Goal: Task Accomplishment & Management: Manage account settings

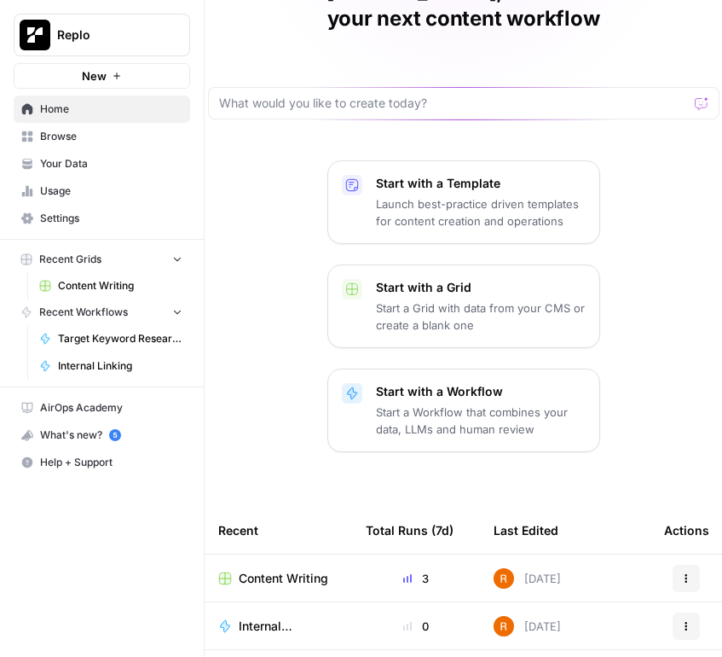
scroll to position [288, 0]
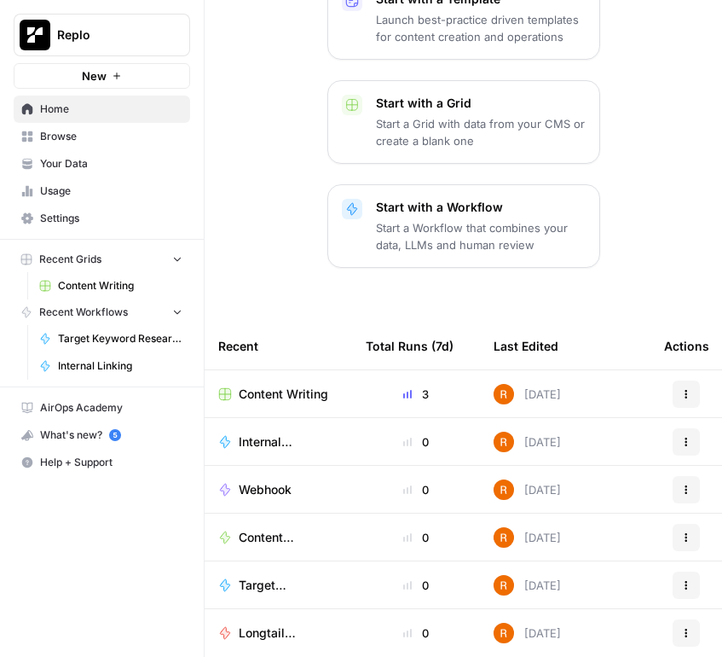
click at [262, 385] on span "Content Writing" at bounding box center [284, 393] width 90 height 17
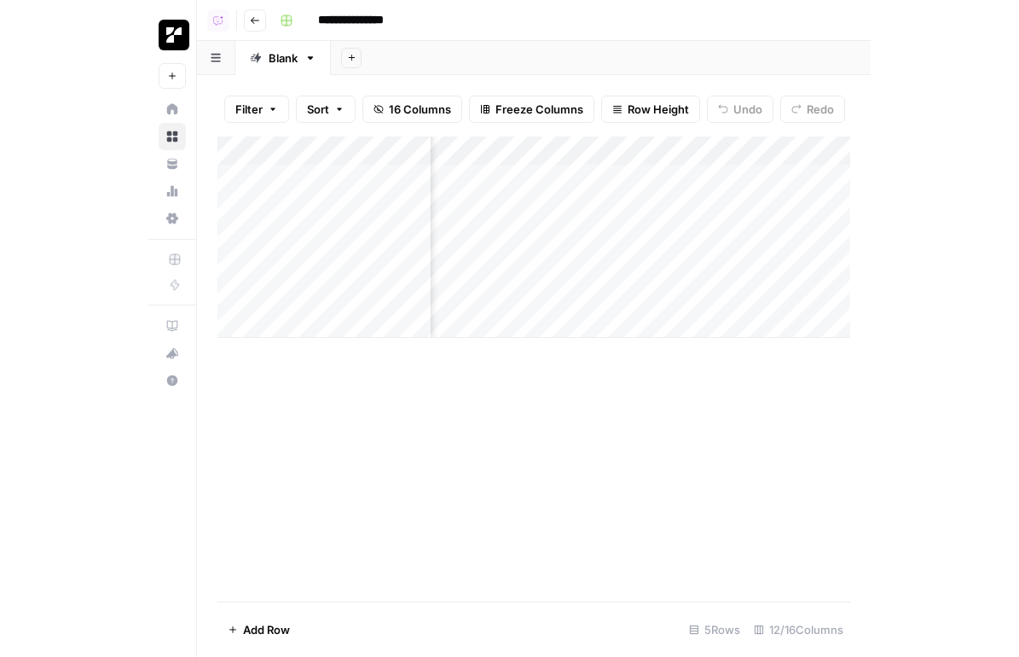
scroll to position [0, 328]
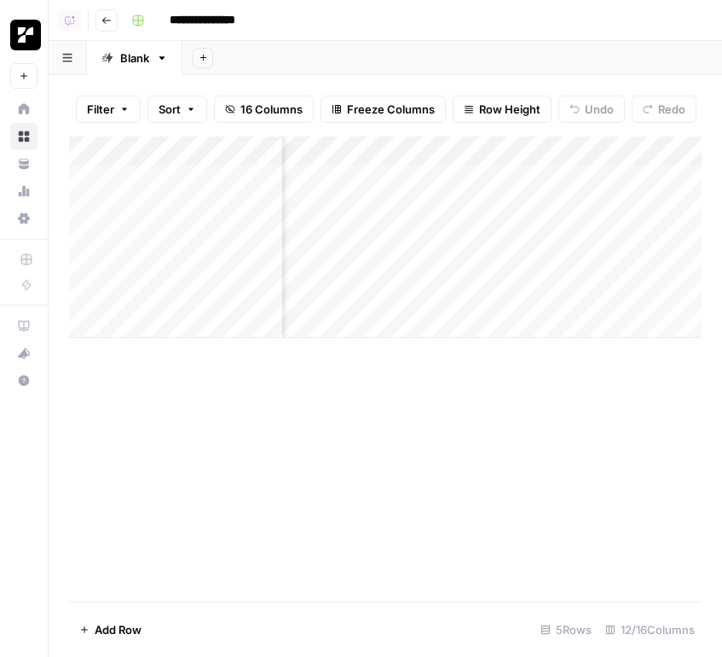
click at [382, 148] on div "Add Column" at bounding box center [385, 236] width 633 height 201
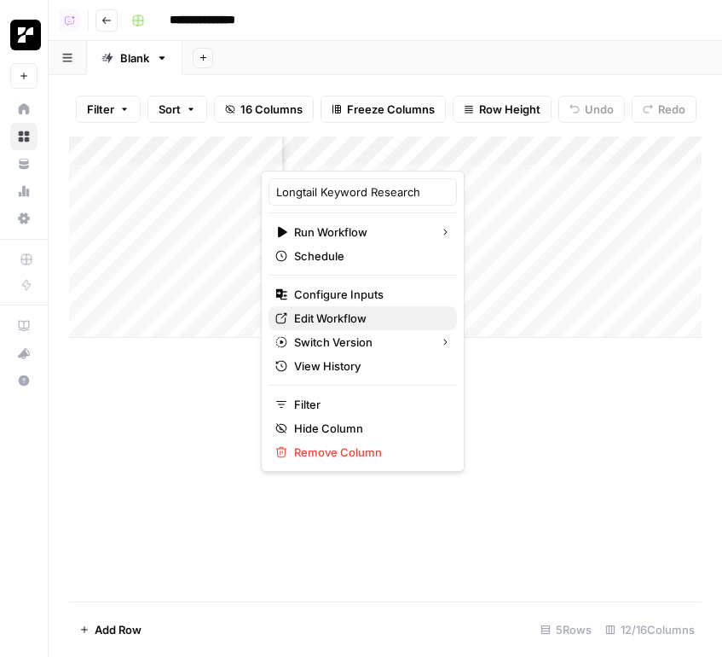
click at [323, 321] on span "Edit Workflow" at bounding box center [368, 318] width 149 height 17
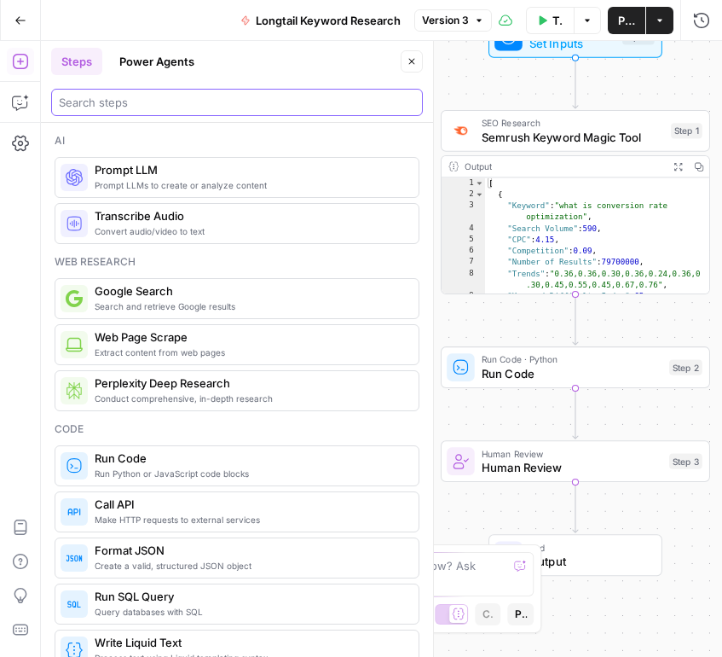
click at [222, 94] on input "search" at bounding box center [237, 102] width 356 height 17
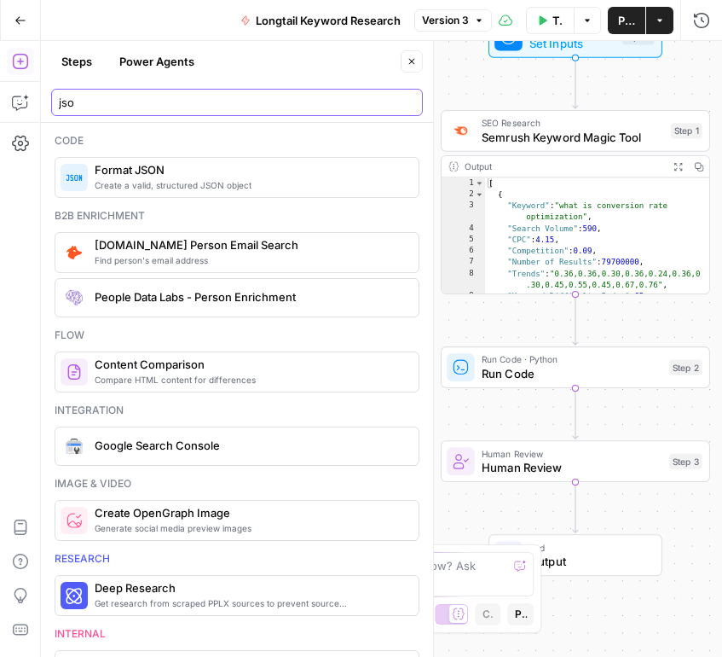
type input "jso"
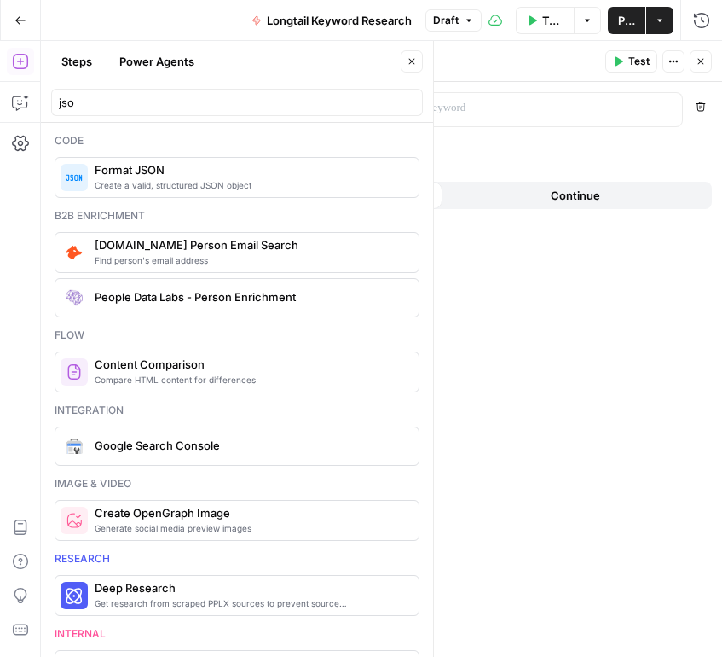
click at [225, 105] on p at bounding box center [205, 108] width 248 height 17
click at [480, 119] on div at bounding box center [520, 109] width 269 height 33
click at [660, 105] on button "Variables Menu" at bounding box center [667, 108] width 14 height 14
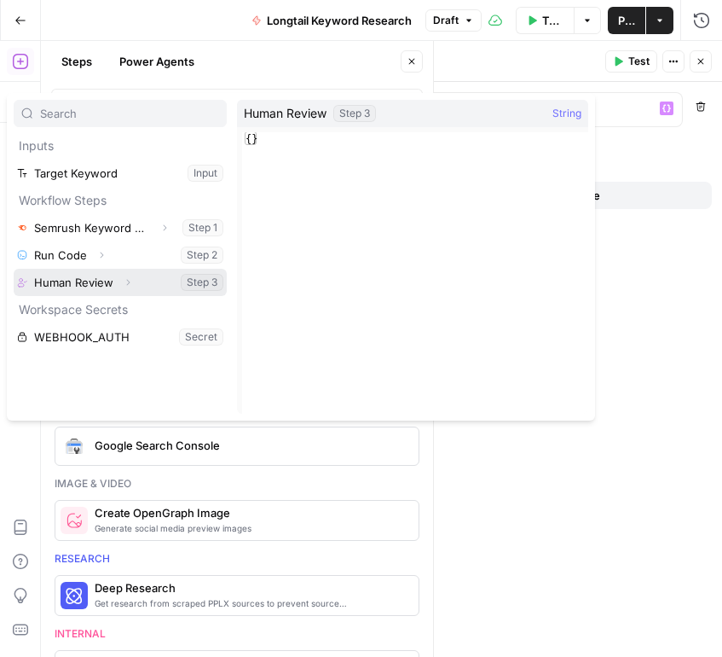
click at [130, 283] on icon "button" at bounding box center [128, 282] width 10 height 10
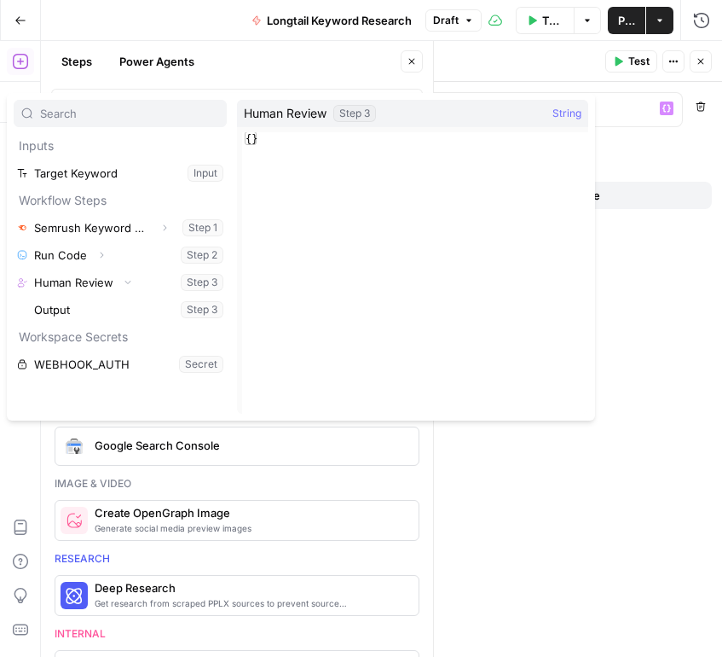
click at [697, 56] on icon "button" at bounding box center [701, 61] width 10 height 10
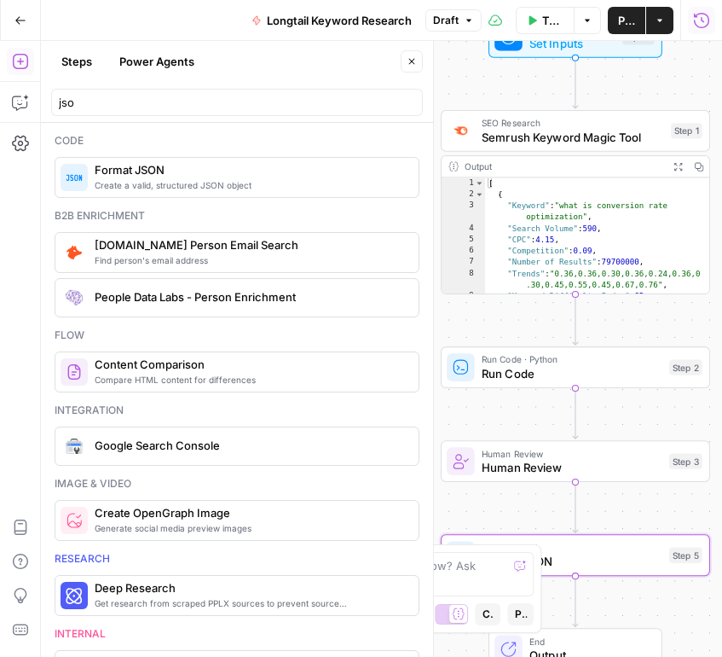
click at [705, 20] on icon "button" at bounding box center [701, 20] width 17 height 17
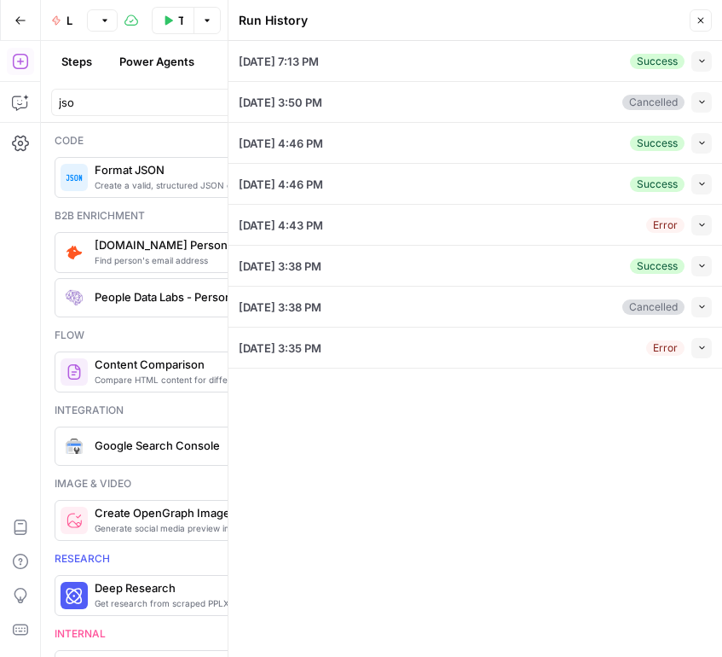
click at [699, 65] on button "Collapse" at bounding box center [702, 61] width 20 height 20
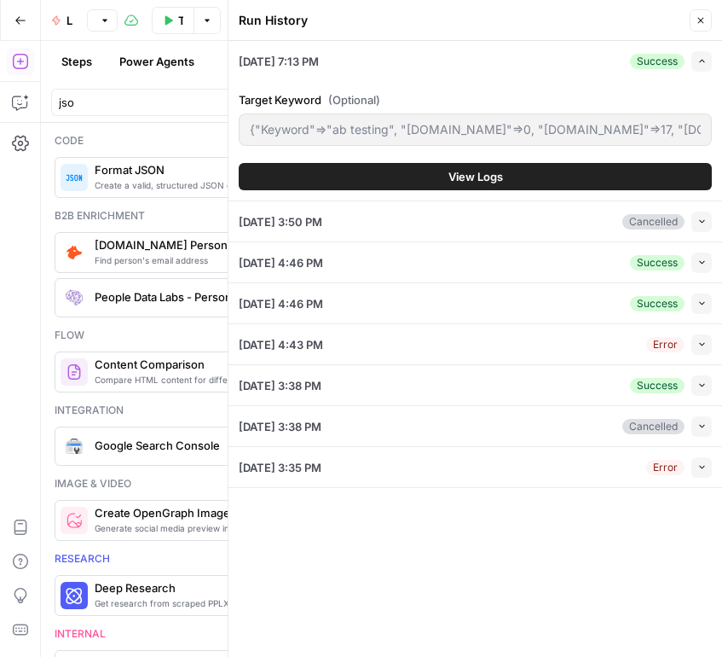
click at [512, 183] on button "View Logs" at bounding box center [475, 176] width 473 height 27
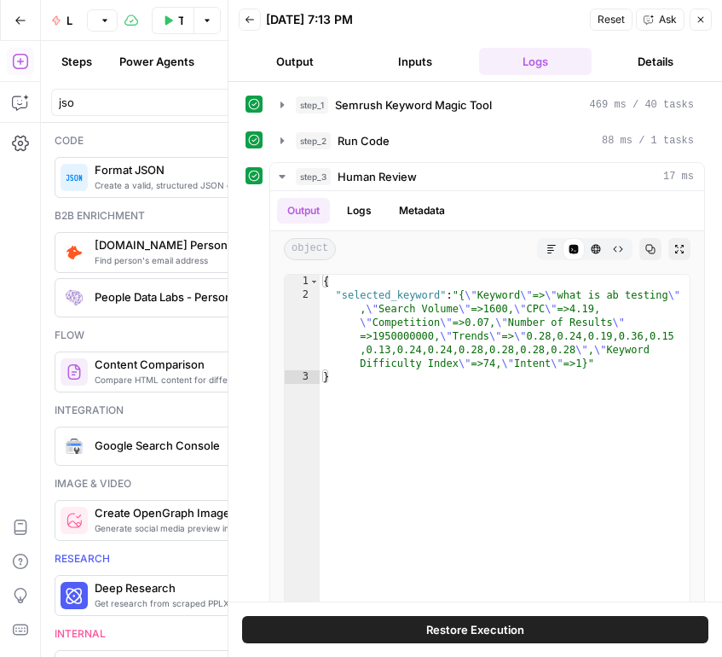
click at [509, 641] on button "Restore Execution" at bounding box center [475, 629] width 466 height 27
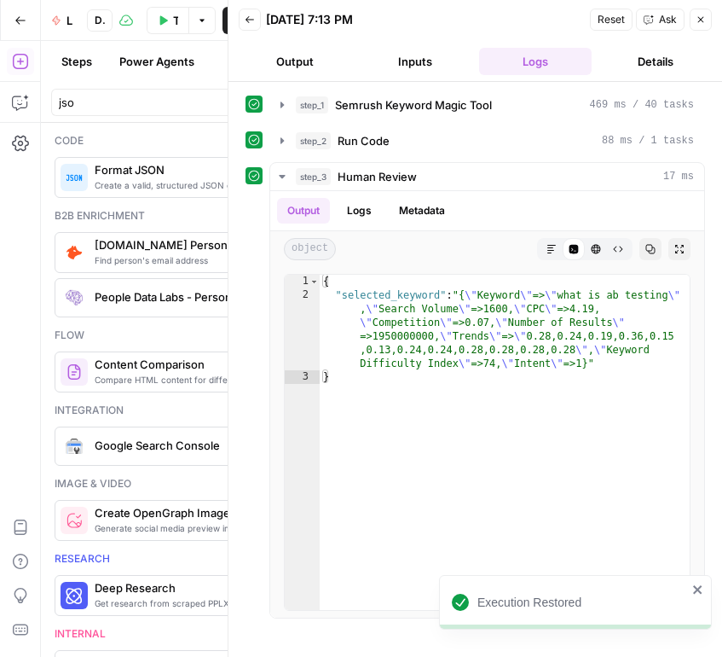
drag, startPoint x: 719, startPoint y: 66, endPoint x: 947, endPoint y: 73, distance: 228.7
click at [721, 73] on html "Execution Restored Replo New Home Browse Your Data Usage Settings Recent Grids …" at bounding box center [361, 328] width 722 height 657
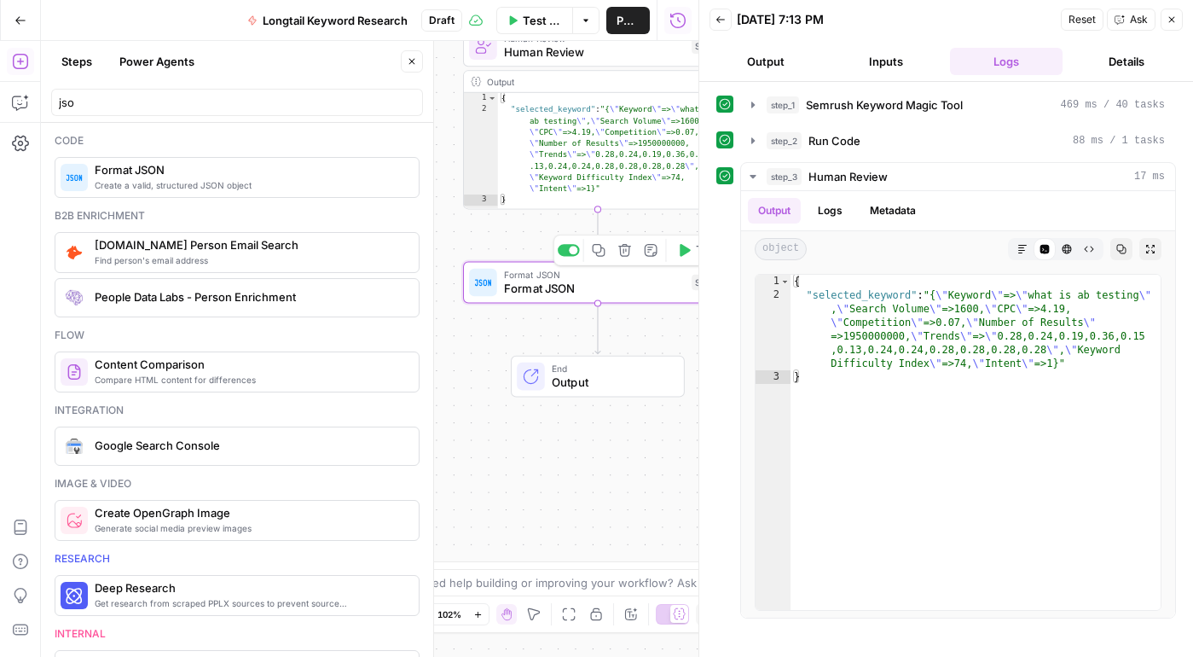
click at [536, 281] on span "Format JSON" at bounding box center [594, 288] width 181 height 17
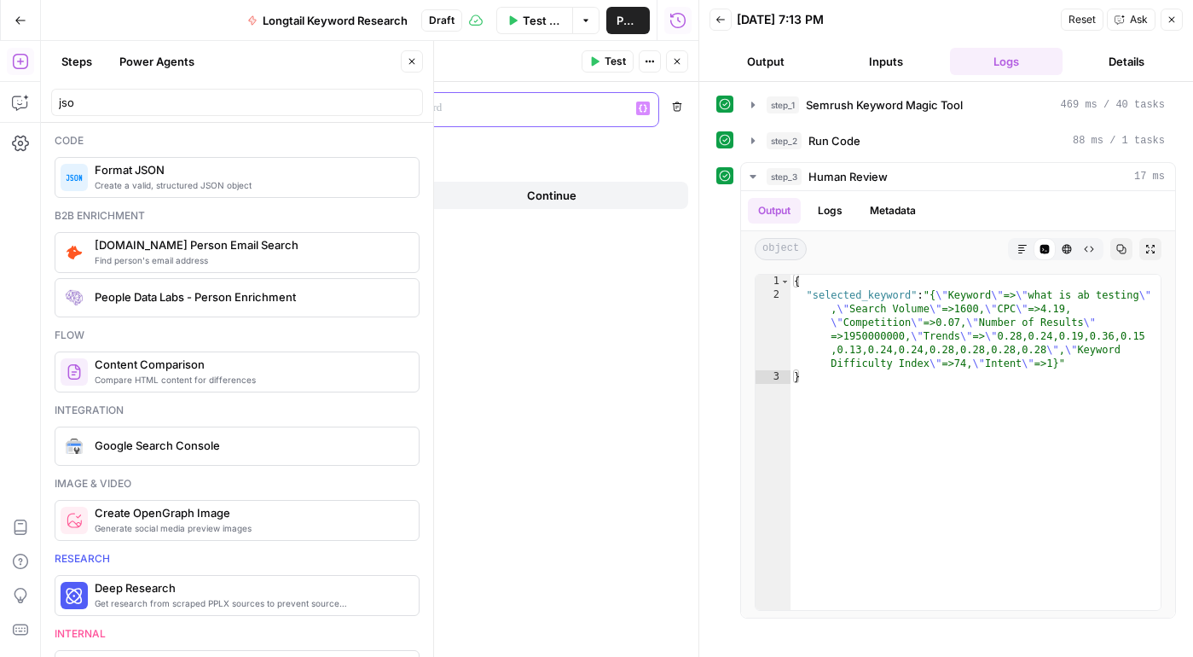
click at [386, 113] on p at bounding box center [497, 108] width 248 height 17
click at [650, 103] on div "“/” to reference Variables Menu" at bounding box center [510, 109] width 296 height 33
click at [639, 109] on icon "button" at bounding box center [643, 108] width 9 height 9
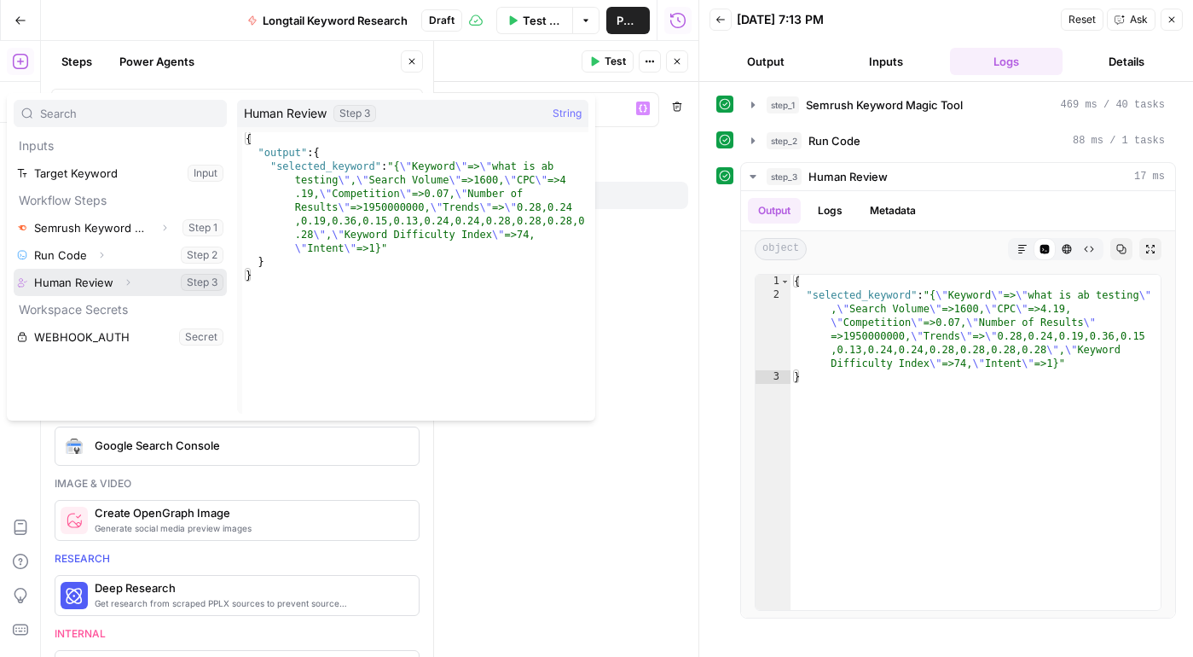
click at [132, 285] on button "Expand" at bounding box center [128, 282] width 22 height 22
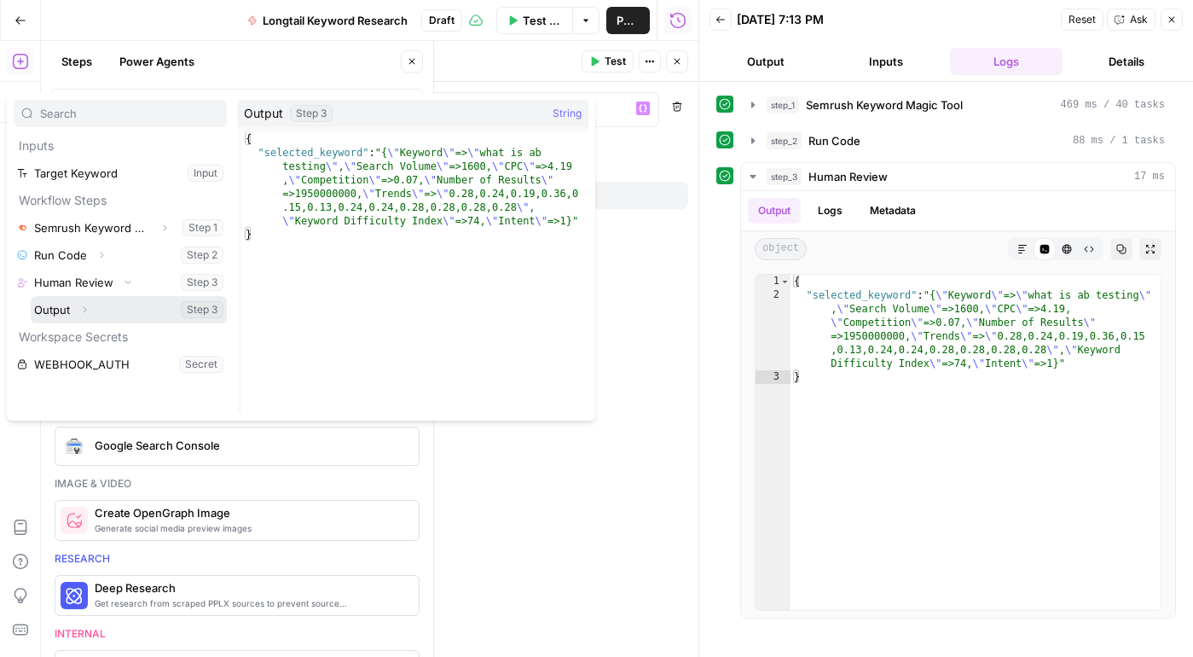
click at [91, 304] on button "Expand" at bounding box center [84, 309] width 22 height 22
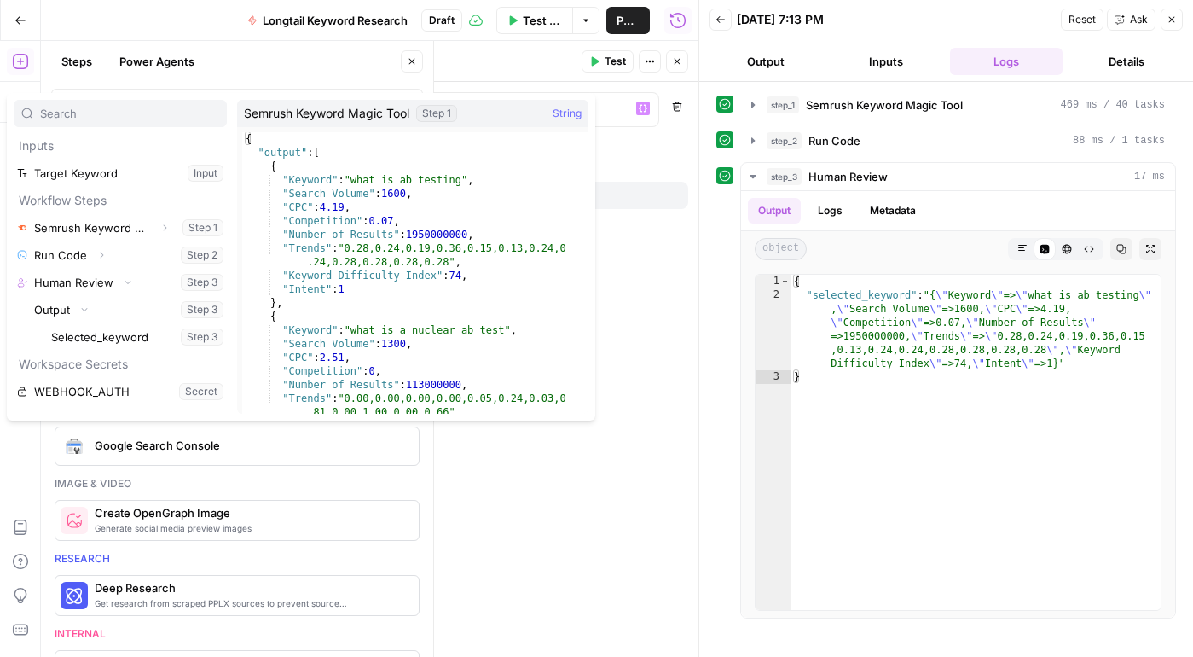
click at [679, 65] on icon "button" at bounding box center [677, 61] width 10 height 10
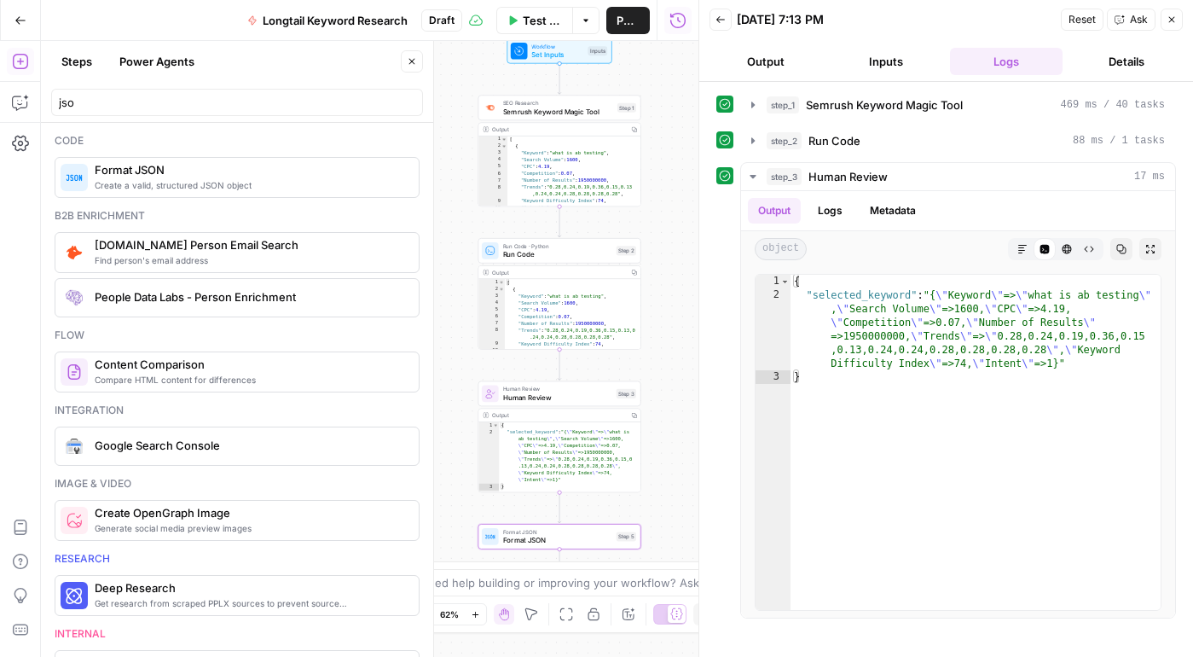
click at [517, 545] on div "Format JSON Format JSON Step 5" at bounding box center [559, 537] width 163 height 26
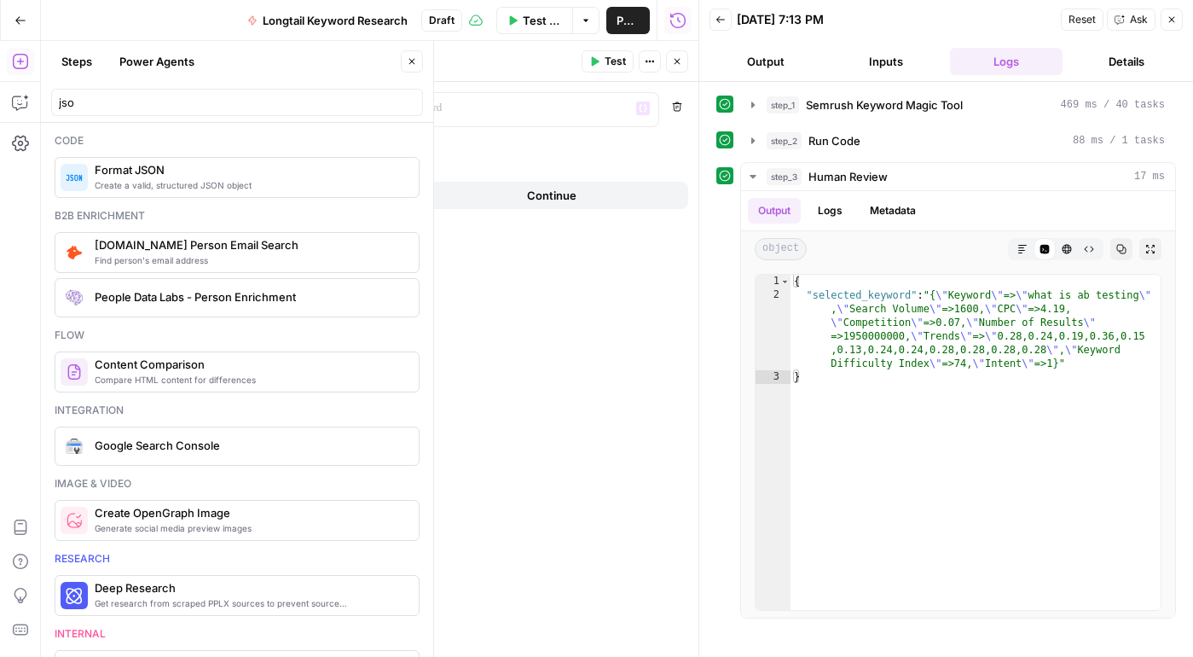
click at [262, 127] on div "******* : “/” to reference Variables Menu Remove Add variable When the step fai…" at bounding box center [357, 369] width 681 height 575
click at [259, 114] on p "*******" at bounding box center [194, 108] width 275 height 17
click at [434, 114] on p at bounding box center [497, 108] width 248 height 17
click at [652, 107] on div "“/” to reference Variables Menu" at bounding box center [510, 109] width 296 height 33
click at [634, 107] on div "“/” to reference Variables Menu" at bounding box center [510, 109] width 296 height 33
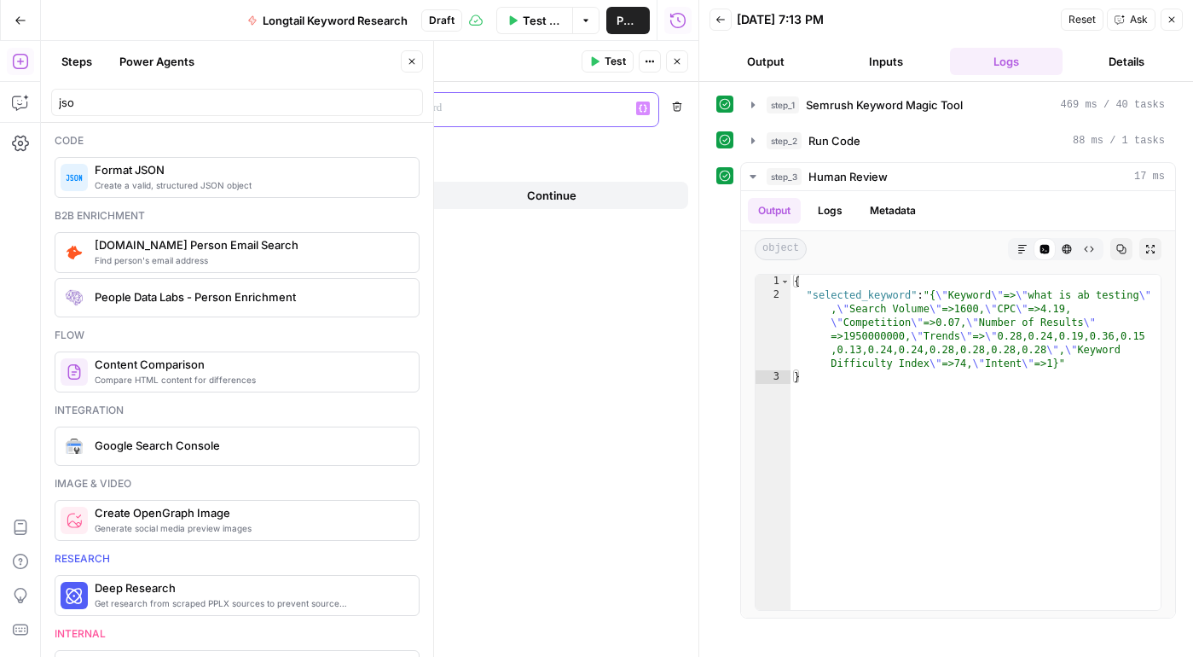
click at [645, 107] on icon "button" at bounding box center [643, 108] width 9 height 9
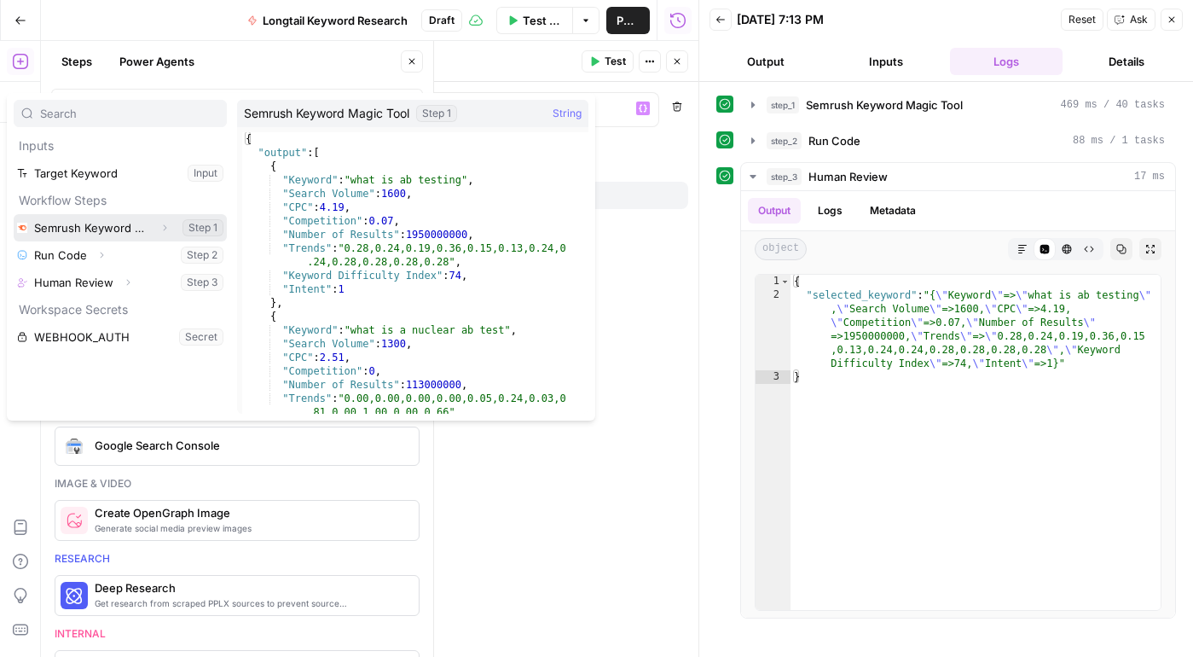
click at [160, 223] on icon "button" at bounding box center [164, 228] width 10 height 10
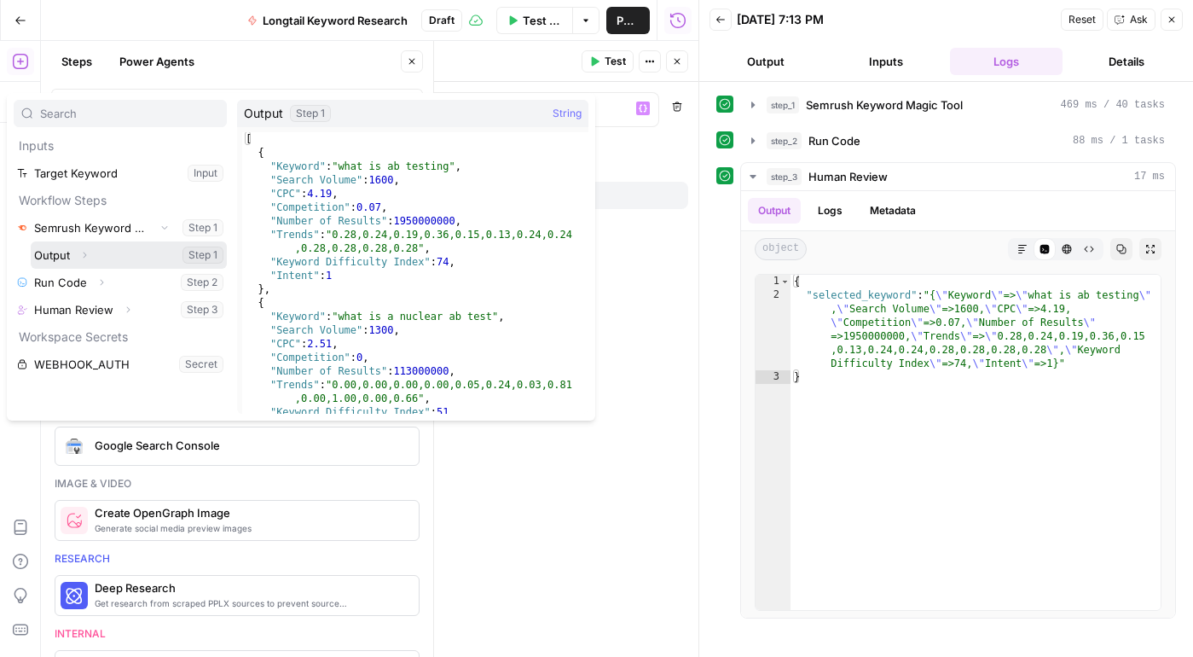
click at [95, 248] on button "Expand" at bounding box center [84, 255] width 22 height 22
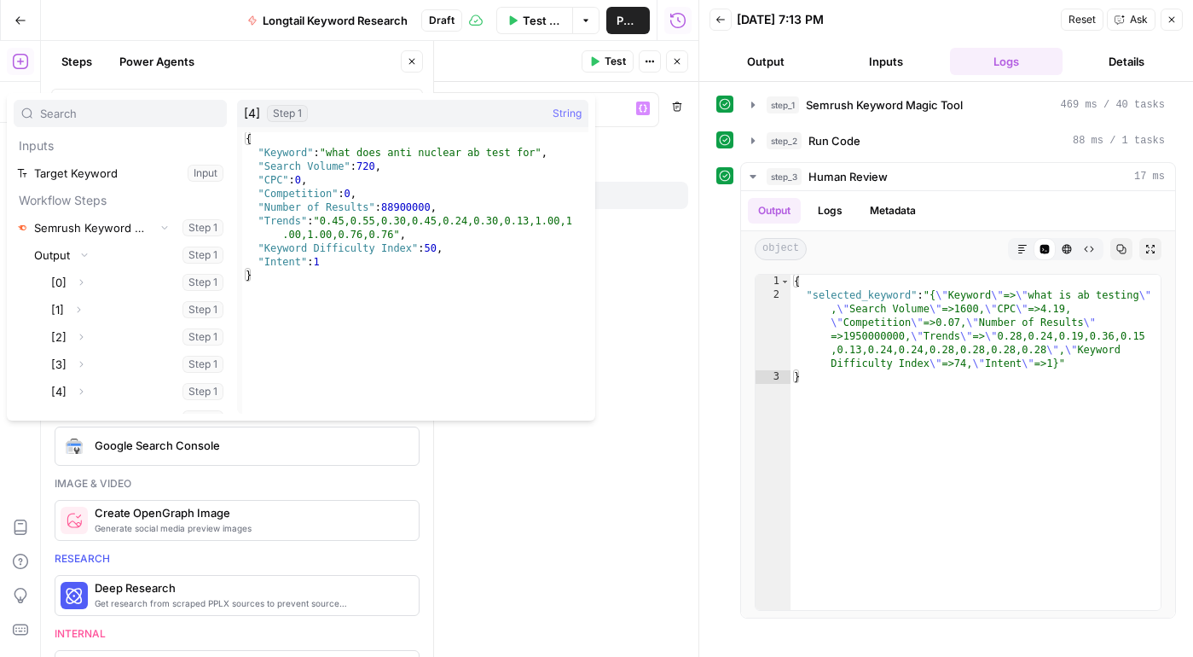
click at [630, 298] on div "******* : “/” to reference Variables Menu Remove Add variable When the step fai…" at bounding box center [357, 369] width 681 height 575
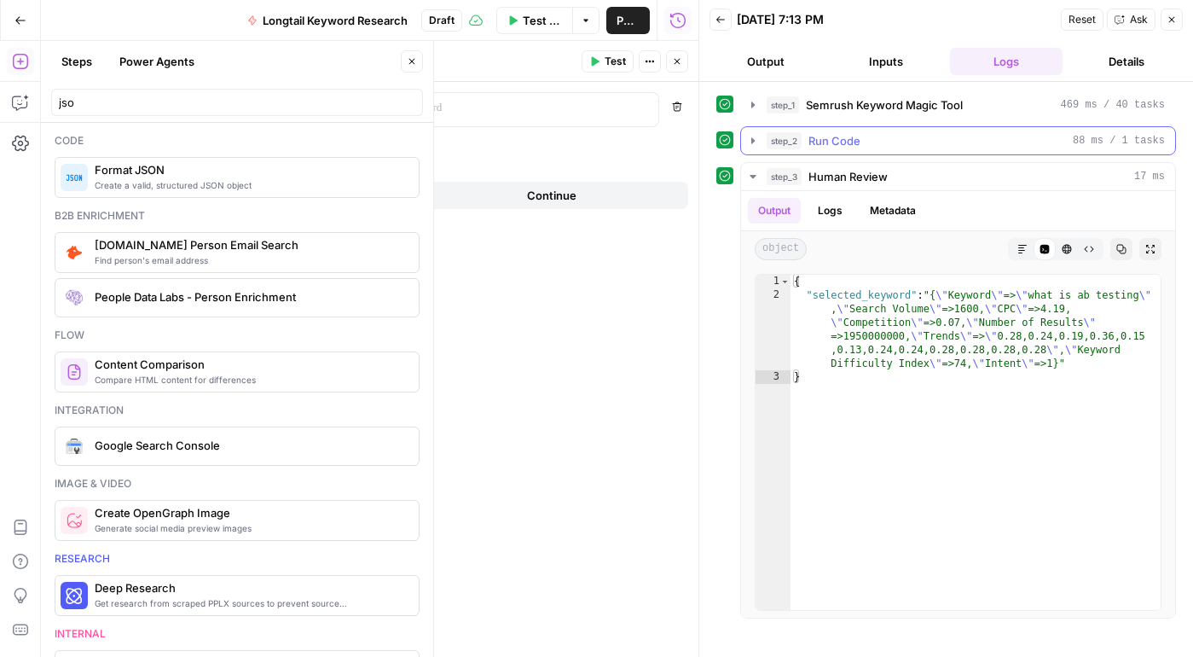
click at [721, 138] on div "step_2 Run Code 88 ms / 1 tasks" at bounding box center [966, 140] width 398 height 17
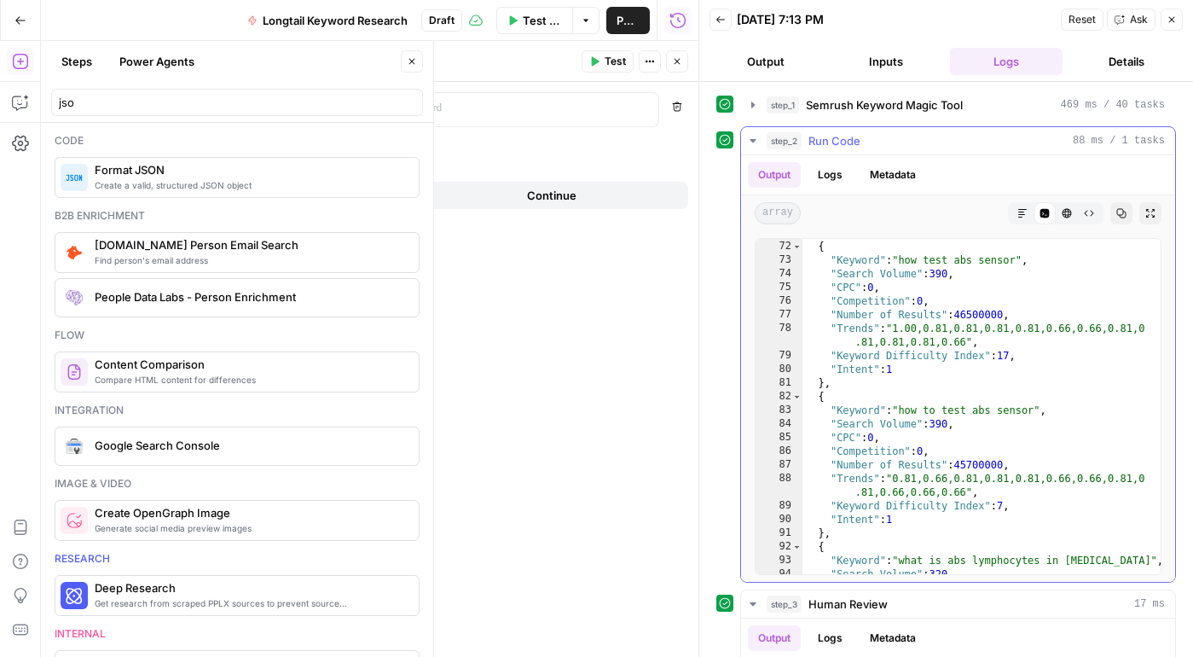
scroll to position [1193, 0]
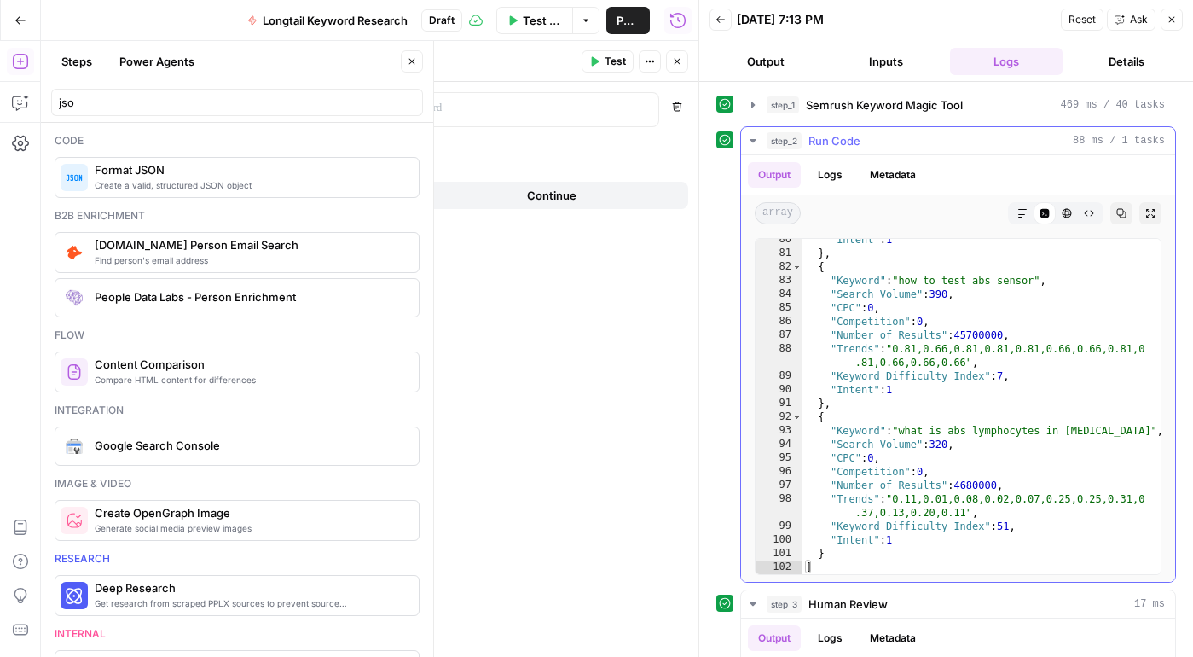
click at [721, 137] on div "step_2 Run Code 88 ms / 1 tasks" at bounding box center [966, 140] width 398 height 17
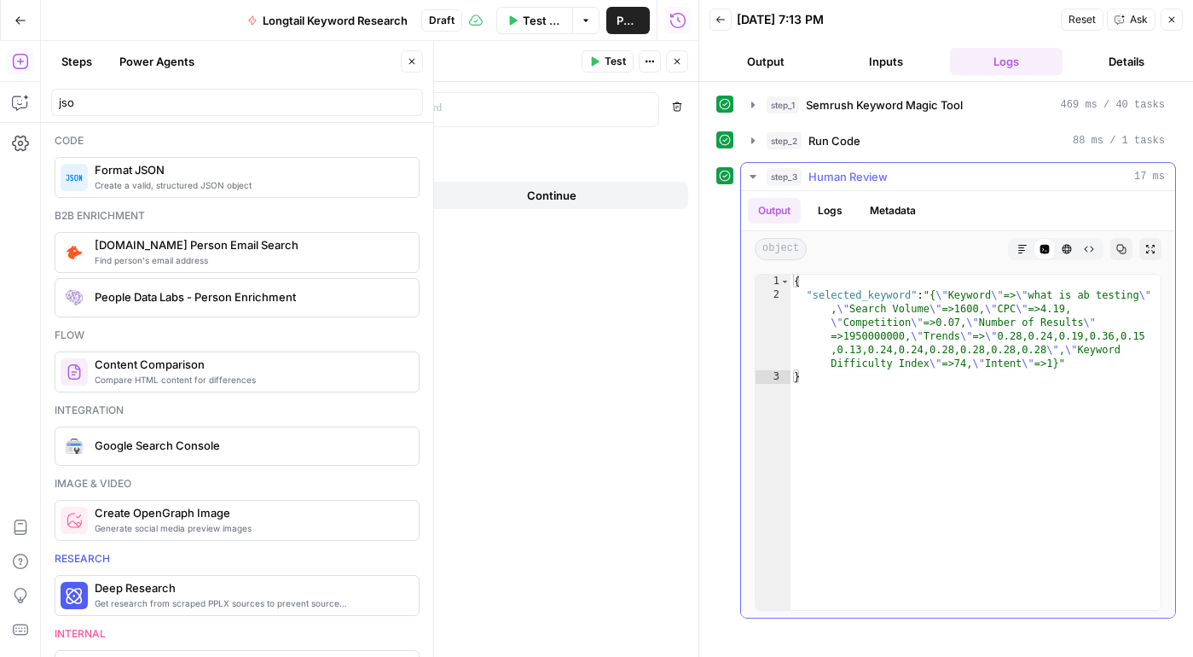
click at [721, 171] on div "step_3 Human Review 17 ms" at bounding box center [966, 176] width 398 height 17
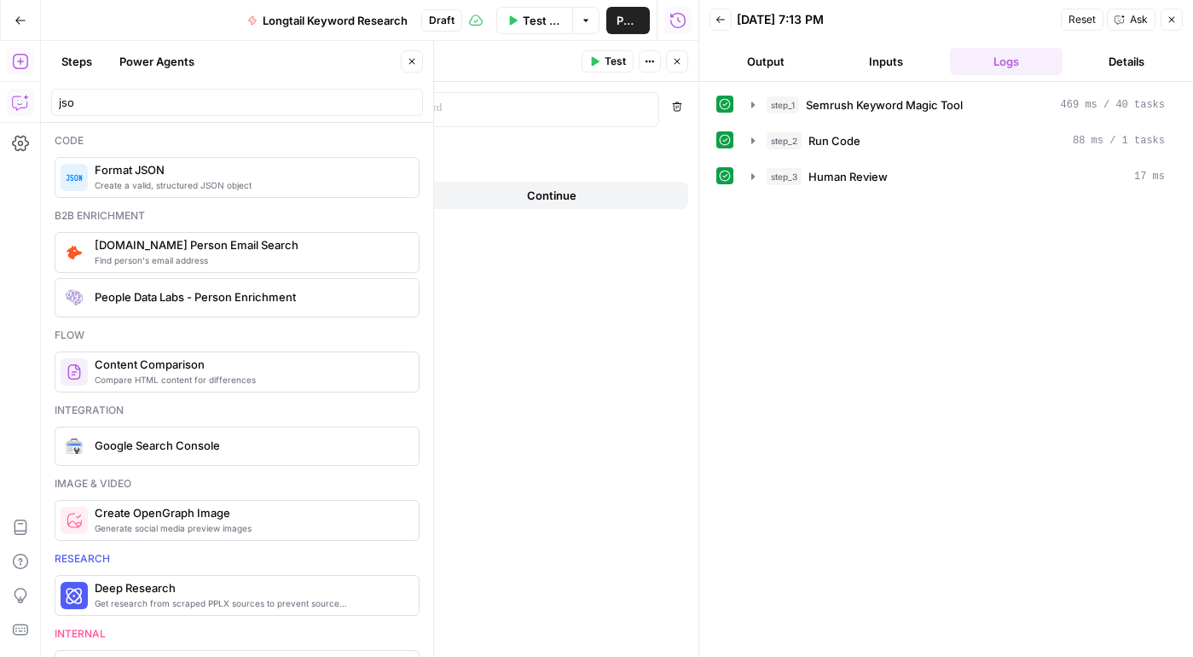
click at [20, 102] on icon "button" at bounding box center [20, 102] width 17 height 17
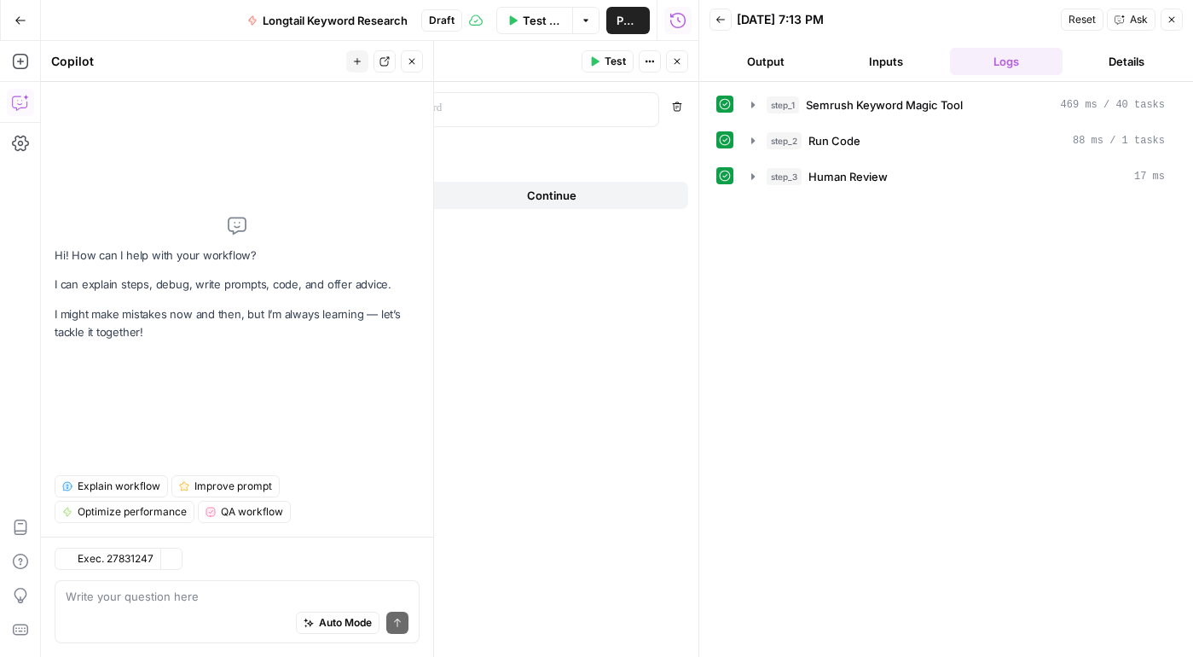
click at [688, 56] on header "Format JSON Format JSON ( step_5 ) Test Actions Close" at bounding box center [357, 61] width 681 height 41
click at [682, 57] on button "Close" at bounding box center [677, 61] width 22 height 22
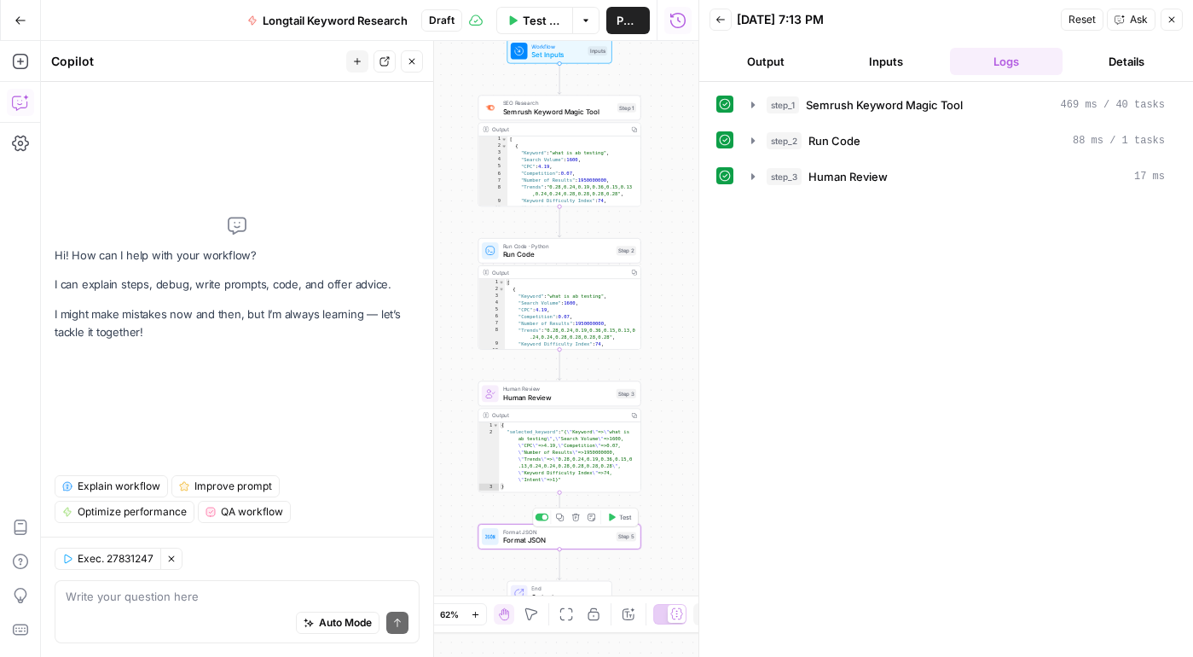
click at [575, 517] on icon "button" at bounding box center [576, 517] width 8 height 8
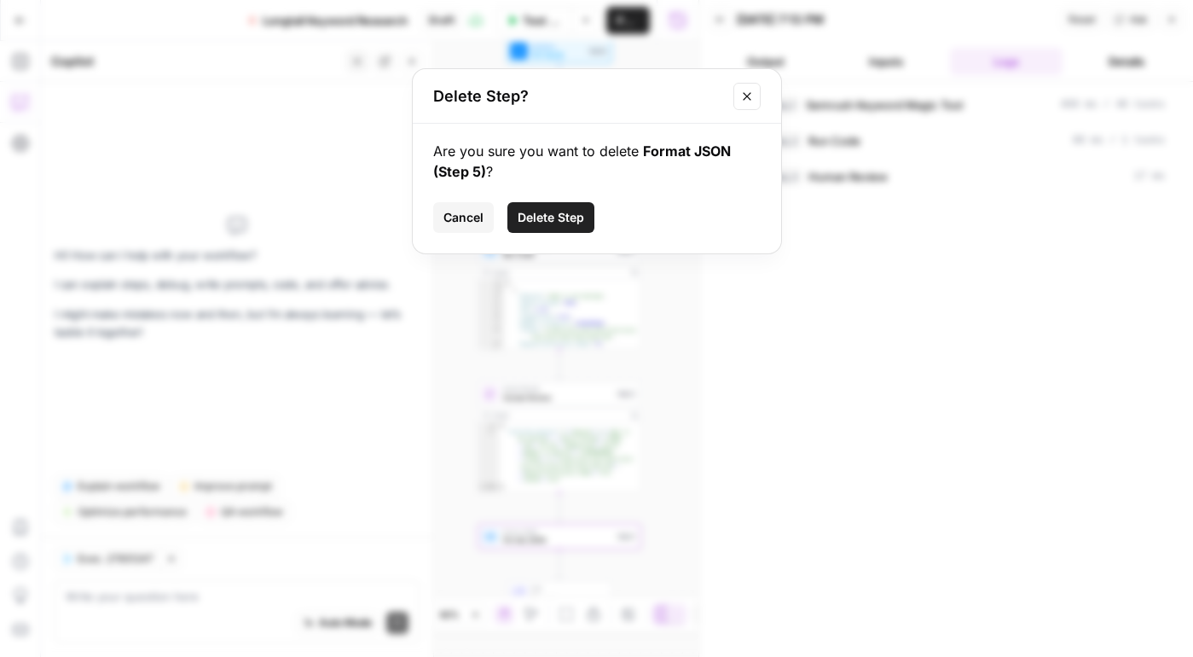
click at [553, 226] on button "Delete Step" at bounding box center [550, 217] width 87 height 31
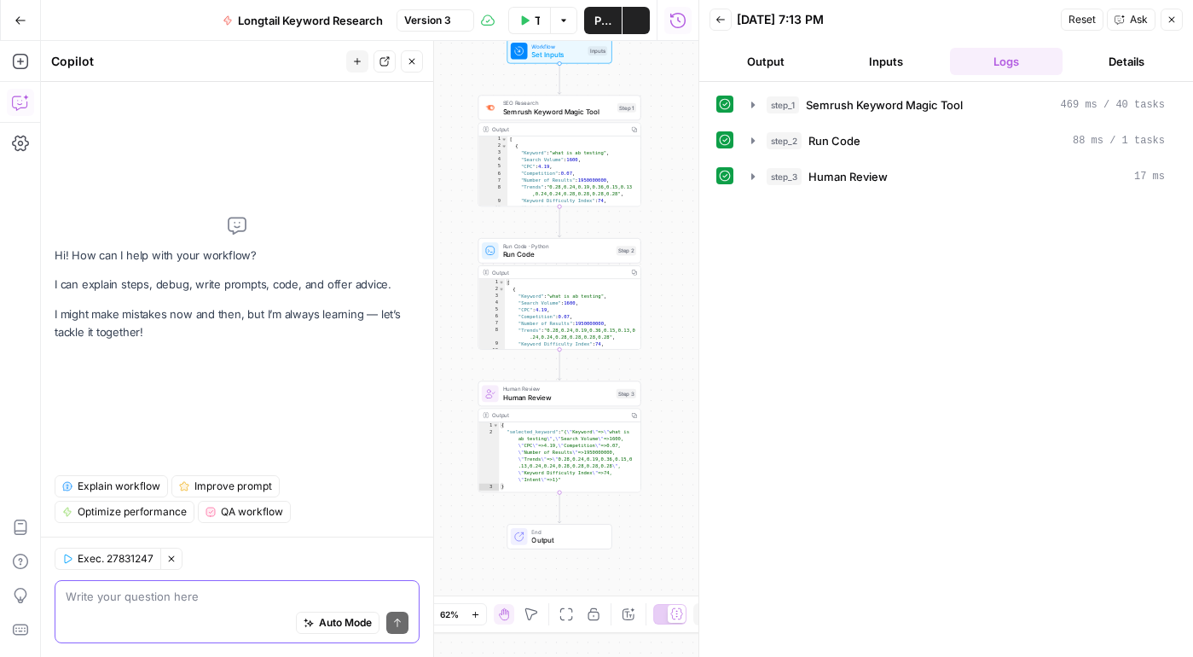
click at [236, 594] on textarea at bounding box center [237, 596] width 343 height 17
type textarea "w"
type textarea "i"
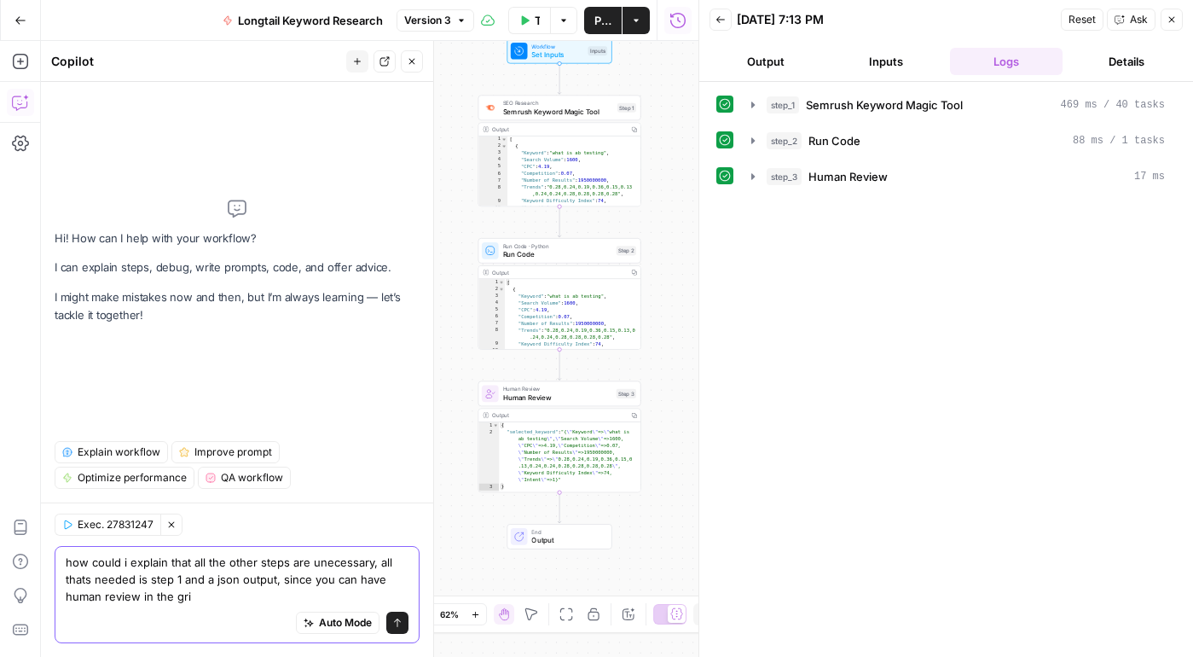
type textarea "how could i explain that all the other steps are unecessary, all thats needed i…"
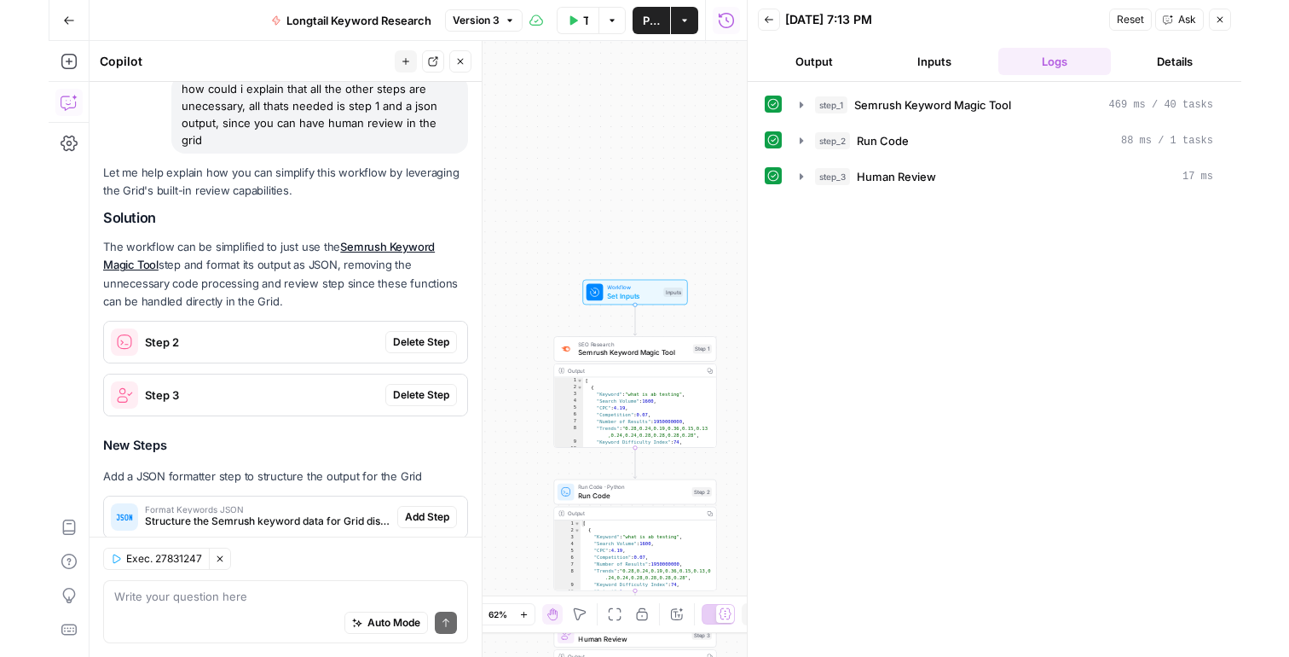
scroll to position [0, 0]
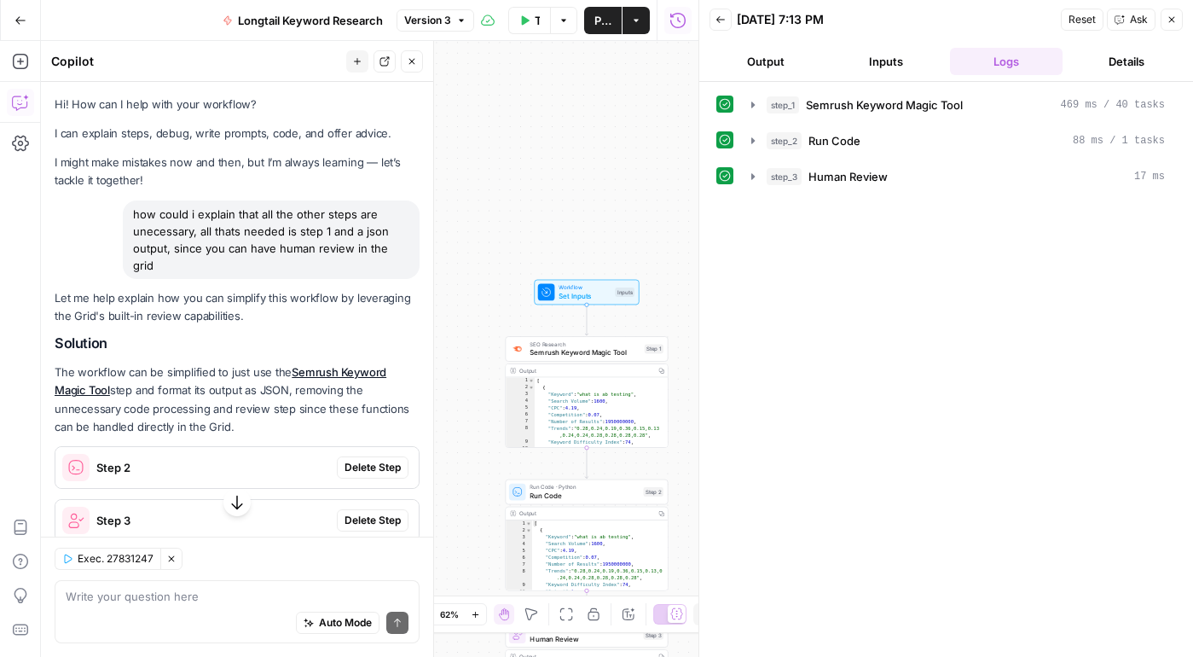
drag, startPoint x: 366, startPoint y: 490, endPoint x: 55, endPoint y: 318, distance: 354.6
click at [55, 318] on div "Let me help explain how you can simplify this workflow by leveraging the Grid's…" at bounding box center [237, 637] width 365 height 696
copy div "Solution The workflow can be simplified to just use the Semrush Keyword Magic T…"
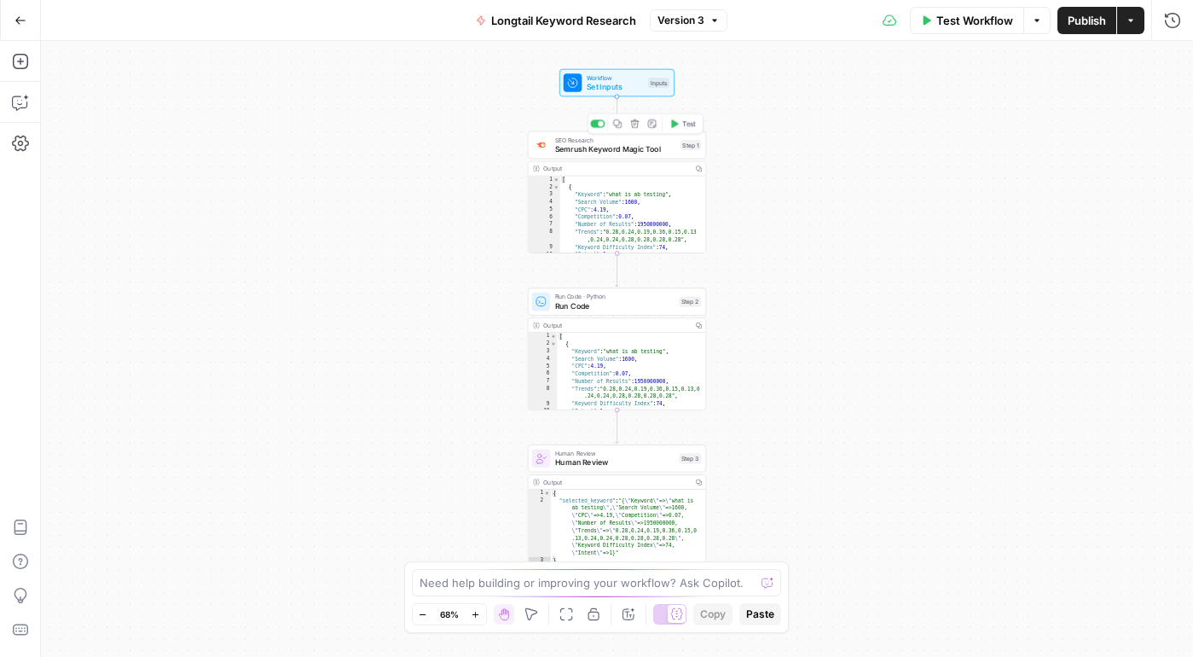
click at [582, 152] on span "Semrush Keyword Magic Tool" at bounding box center [615, 149] width 121 height 12
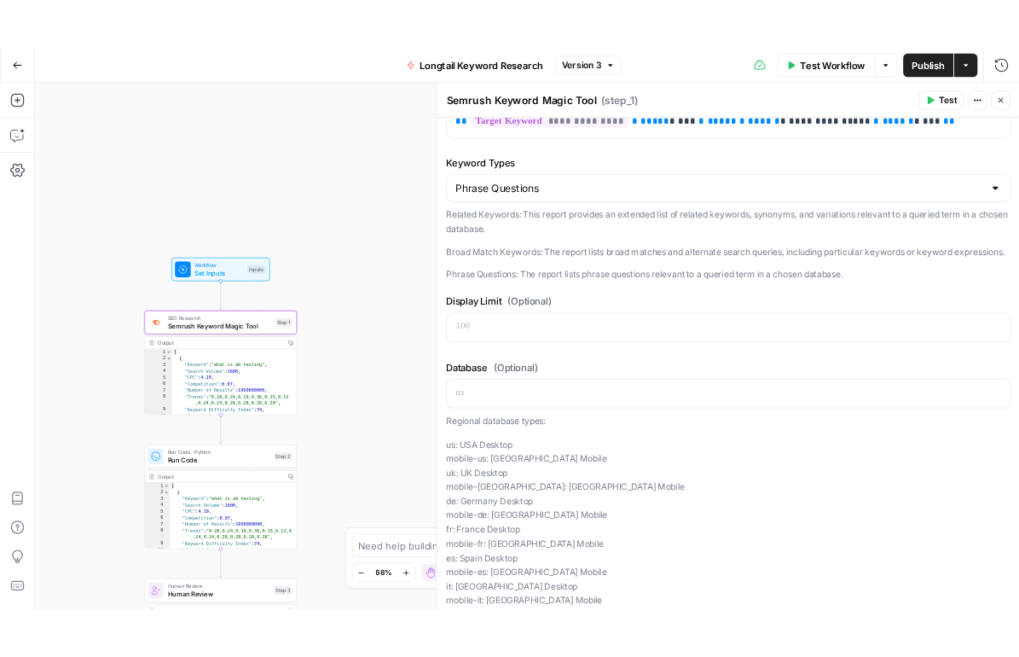
scroll to position [48, 0]
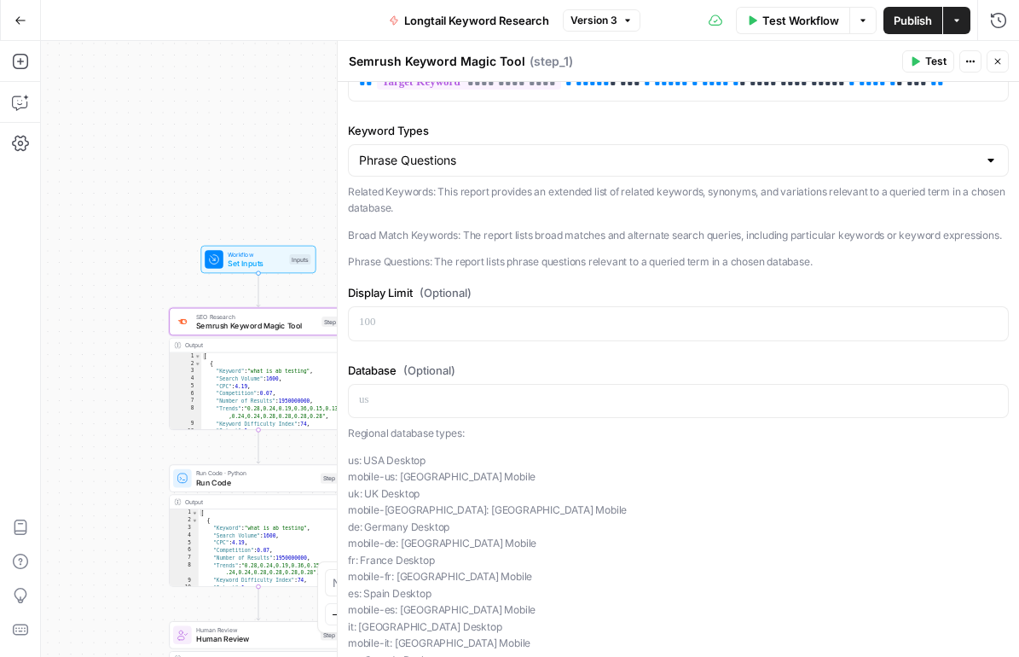
click at [32, 28] on button "Go Back" at bounding box center [20, 20] width 31 height 31
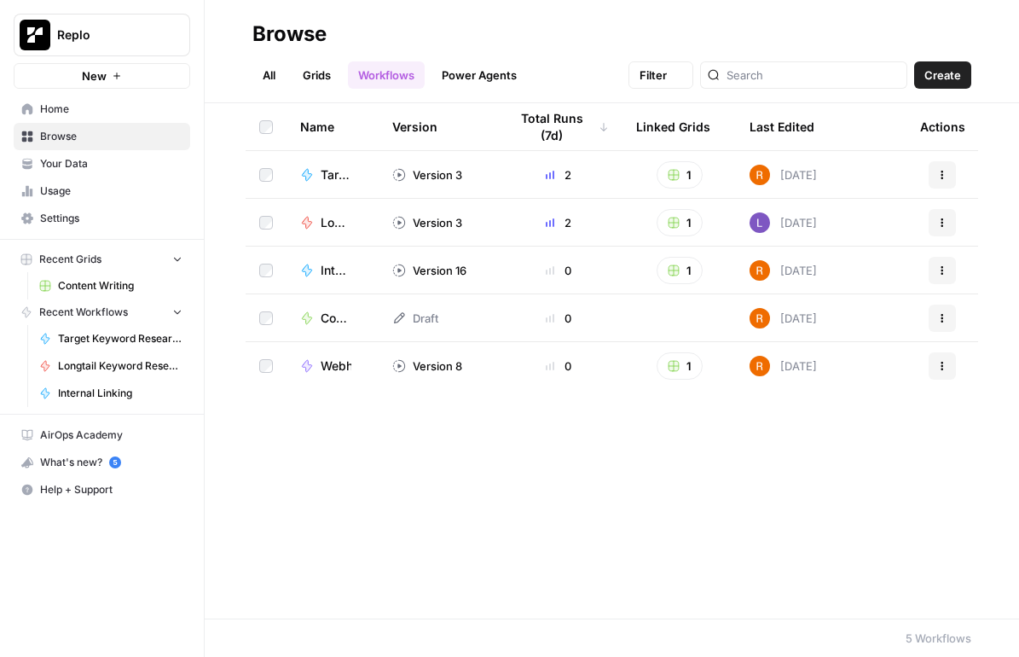
click at [47, 18] on button "Replo" at bounding box center [102, 35] width 177 height 43
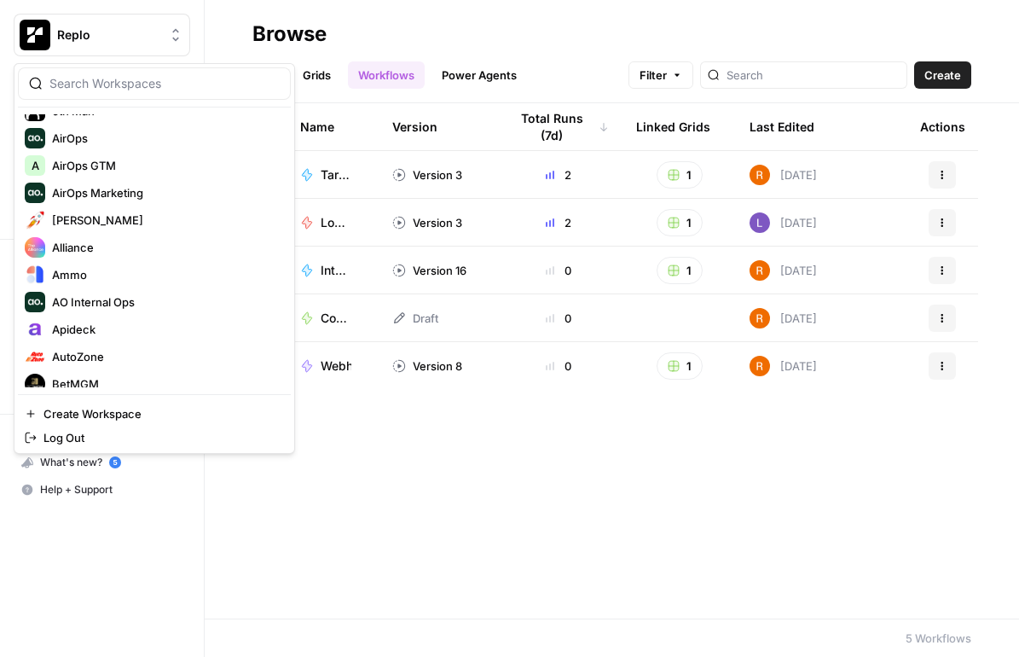
scroll to position [59, 0]
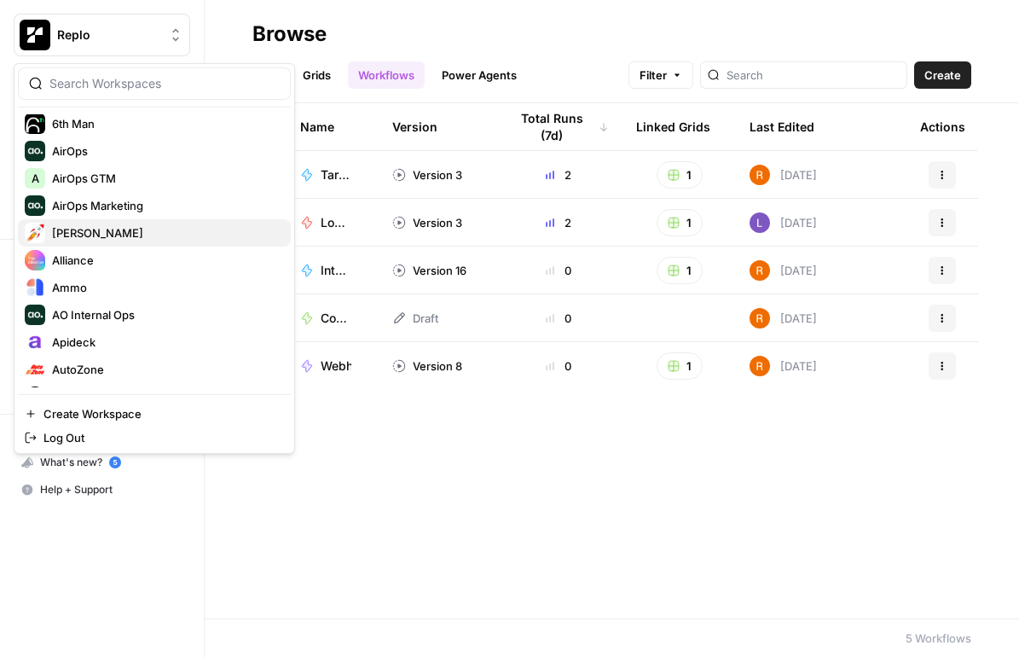
click at [113, 229] on span "Alex Testing" at bounding box center [164, 232] width 225 height 17
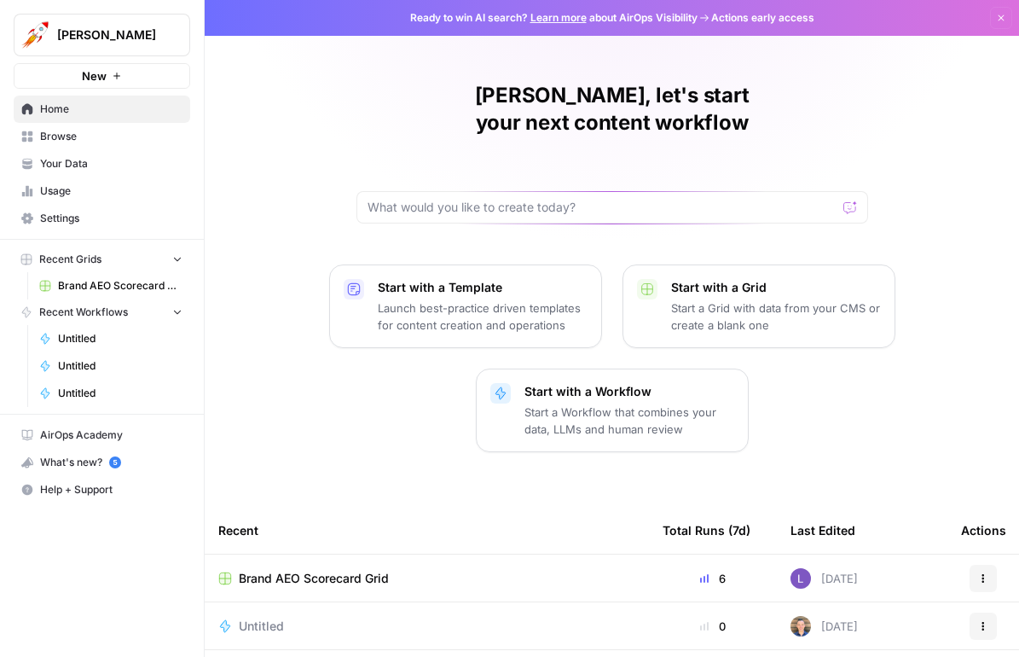
click at [300, 570] on span "Brand AEO Scorecard Grid" at bounding box center [314, 578] width 150 height 17
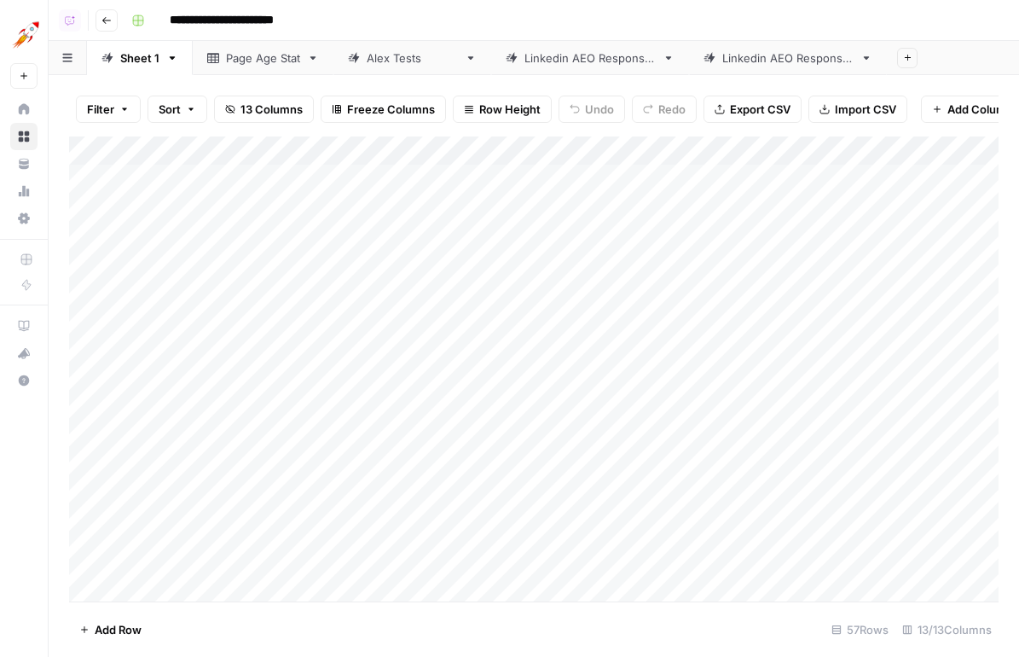
click at [762, 56] on div "Linkedin AEO Responses" at bounding box center [787, 57] width 131 height 17
click at [909, 560] on div "Add Column" at bounding box center [534, 368] width 930 height 465
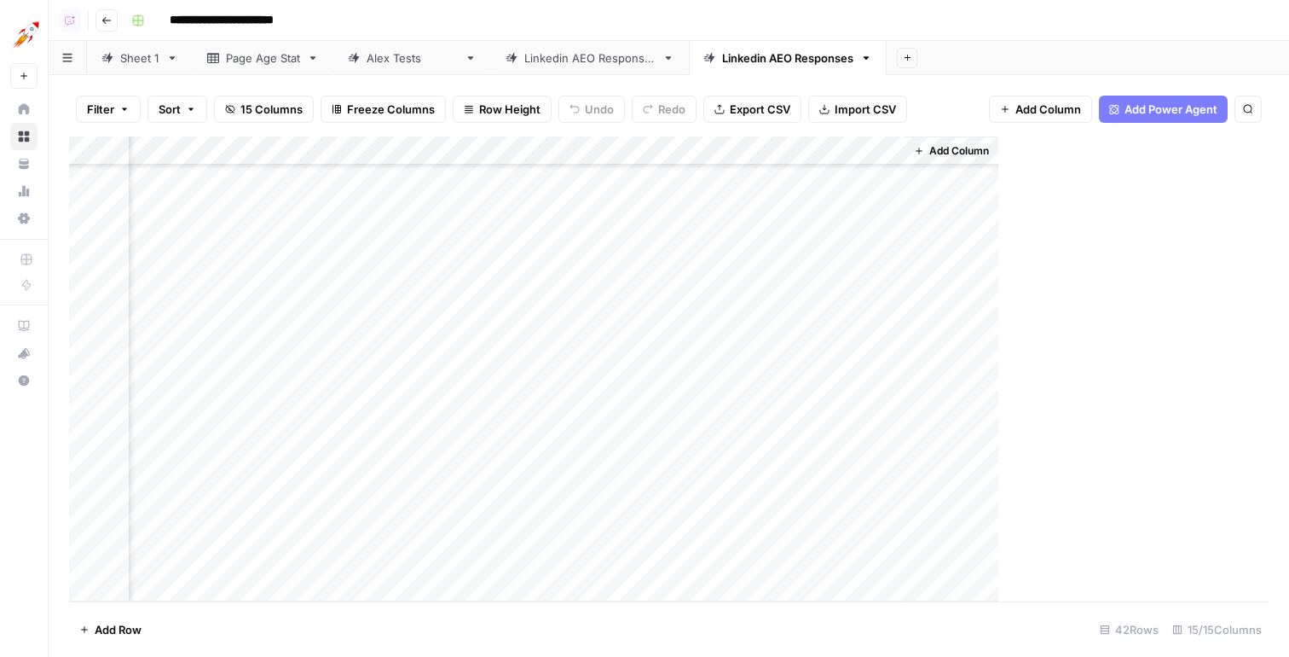
scroll to position [809, 1398]
